Goal: Task Accomplishment & Management: Manage account settings

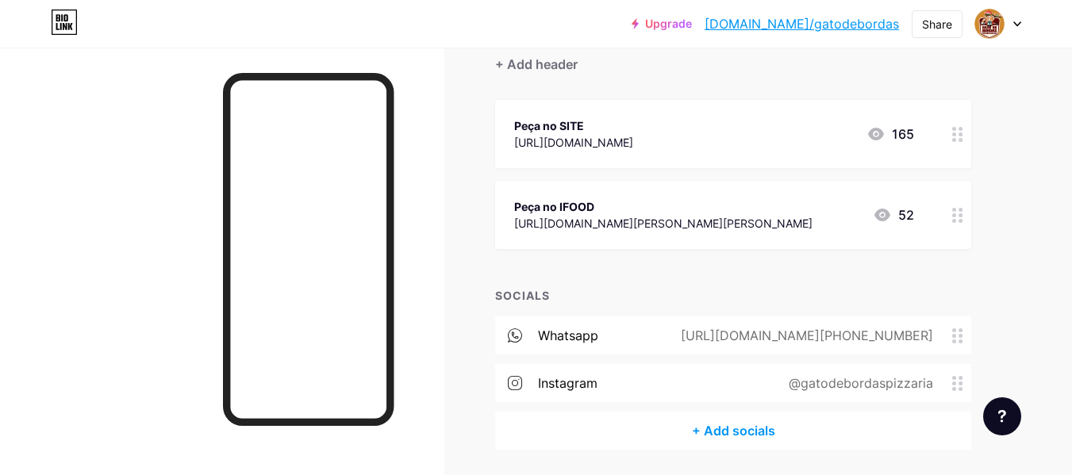
scroll to position [203, 0]
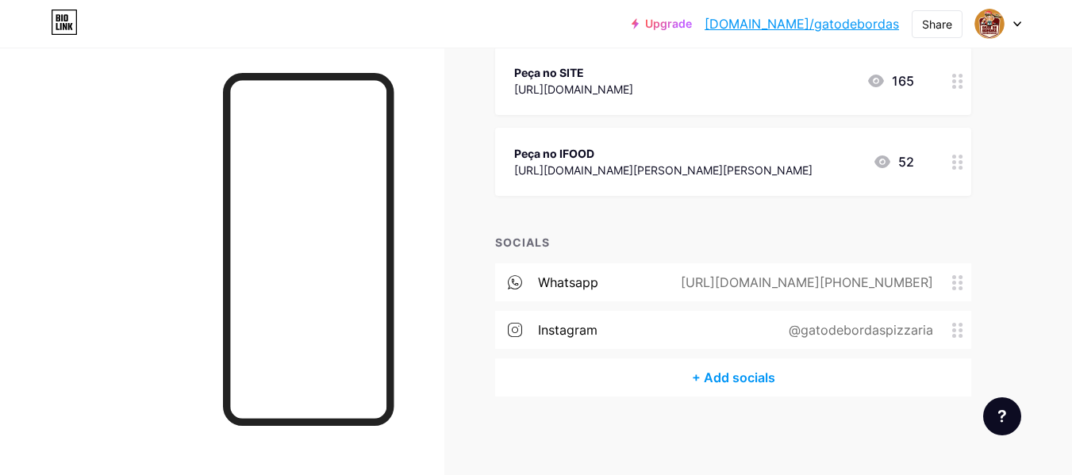
click at [921, 285] on div "[URL][DOMAIN_NAME][PHONE_NUMBER]" at bounding box center [803, 282] width 297 height 19
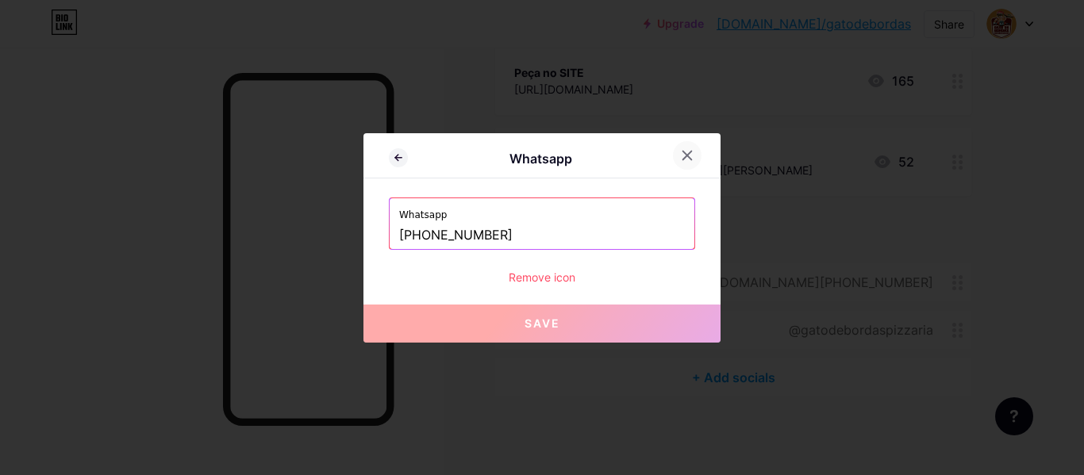
click at [690, 158] on icon at bounding box center [687, 155] width 9 height 9
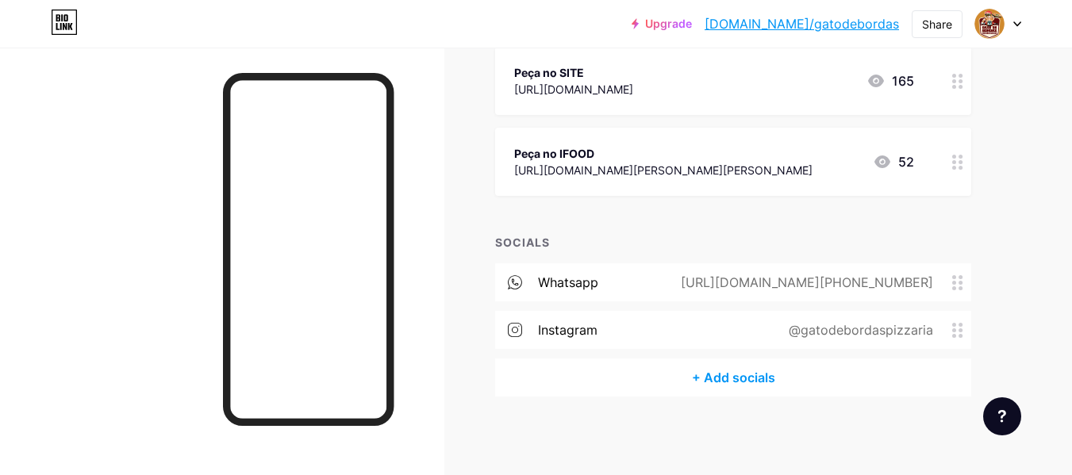
drag, startPoint x: 715, startPoint y: 282, endPoint x: 937, endPoint y: 286, distance: 222.2
click at [937, 286] on div "[URL][DOMAIN_NAME][PHONE_NUMBER]" at bounding box center [803, 282] width 297 height 19
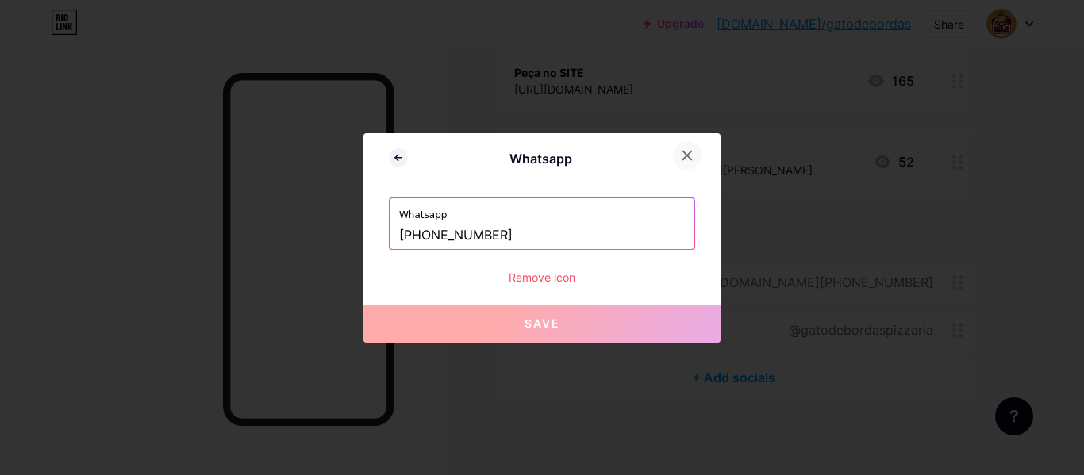
click at [685, 154] on icon at bounding box center [687, 155] width 9 height 9
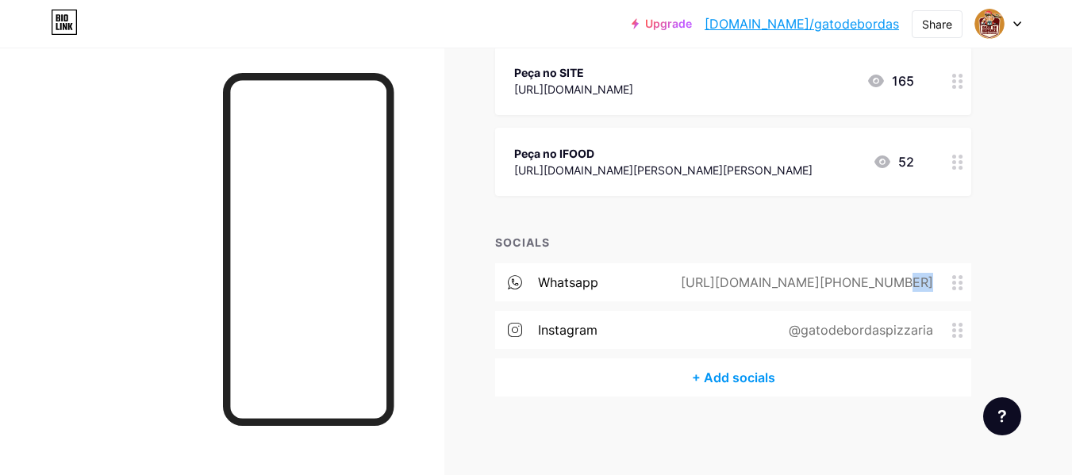
drag, startPoint x: 988, startPoint y: 279, endPoint x: 738, endPoint y: 277, distance: 250.7
click at [738, 277] on div "Links Posts Design Subscribers Stats Settings + ADD LINK + ADD EMBED + Add head…" at bounding box center [519, 160] width 1038 height 631
copy div "[URL][DOMAIN_NAME][PHONE_NUMBER]"
click at [995, 166] on div "Links Posts Design Subscribers Stats Settings + ADD LINK + ADD EMBED + Add head…" at bounding box center [519, 160] width 1038 height 631
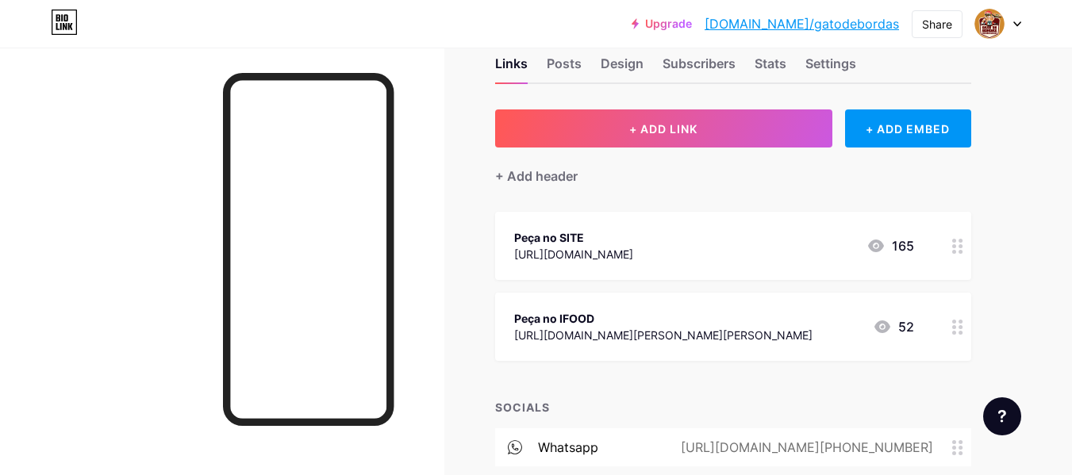
scroll to position [37, 0]
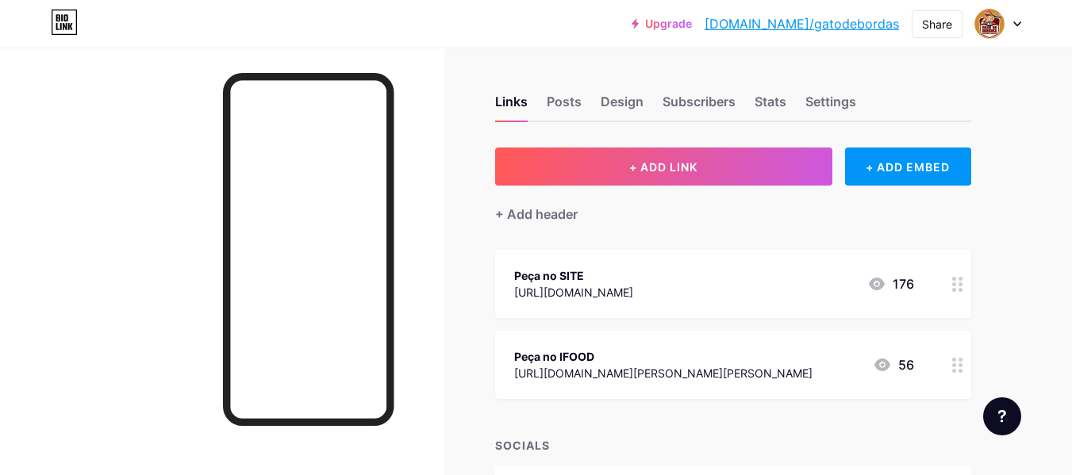
click at [1011, 244] on div "Links Posts Design Subscribers Stats Settings + ADD LINK + ADD EMBED + Add head…" at bounding box center [519, 363] width 1038 height 631
